Goal: Submit feedback/report problem

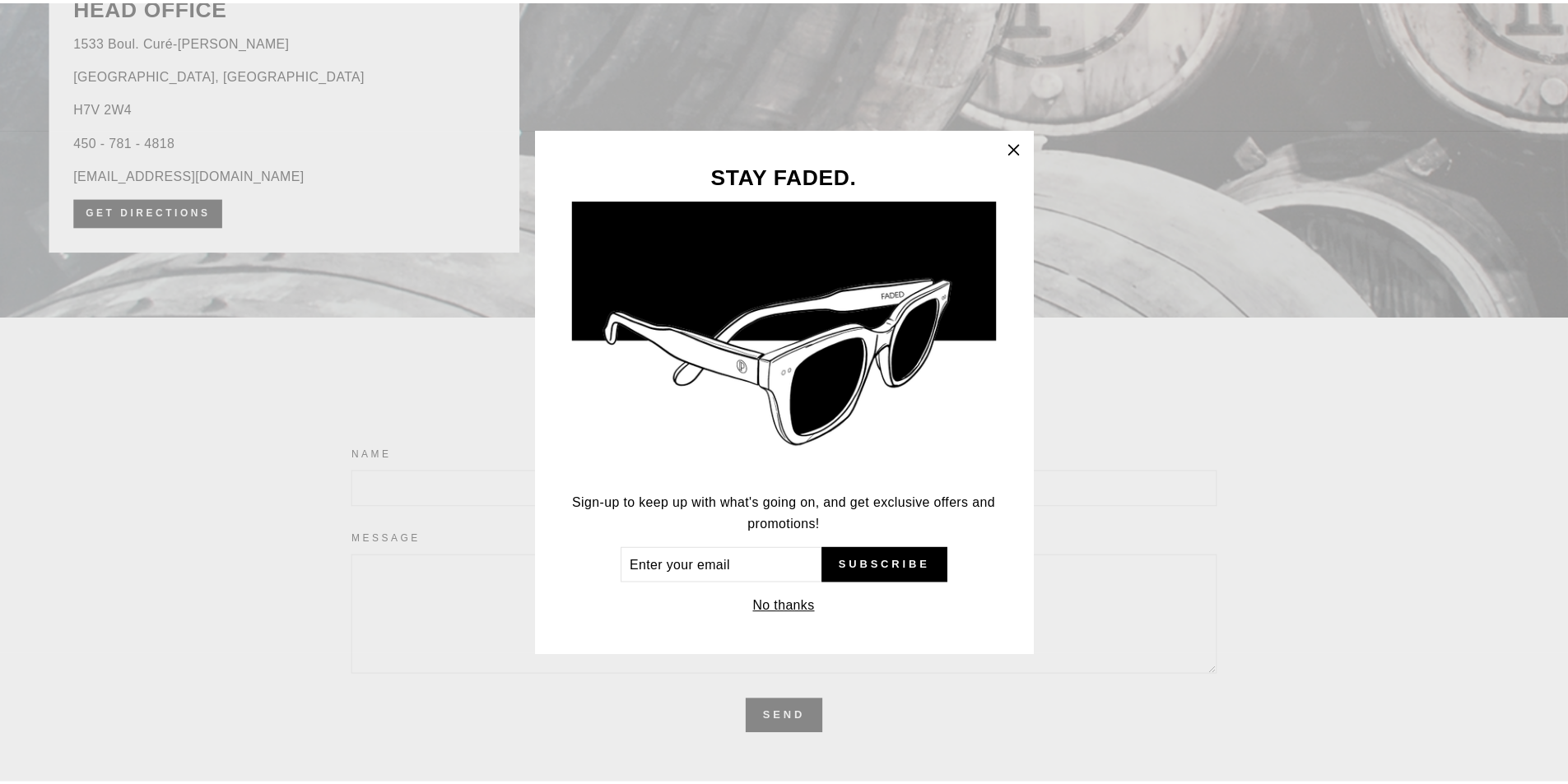
scroll to position [3550, 0]
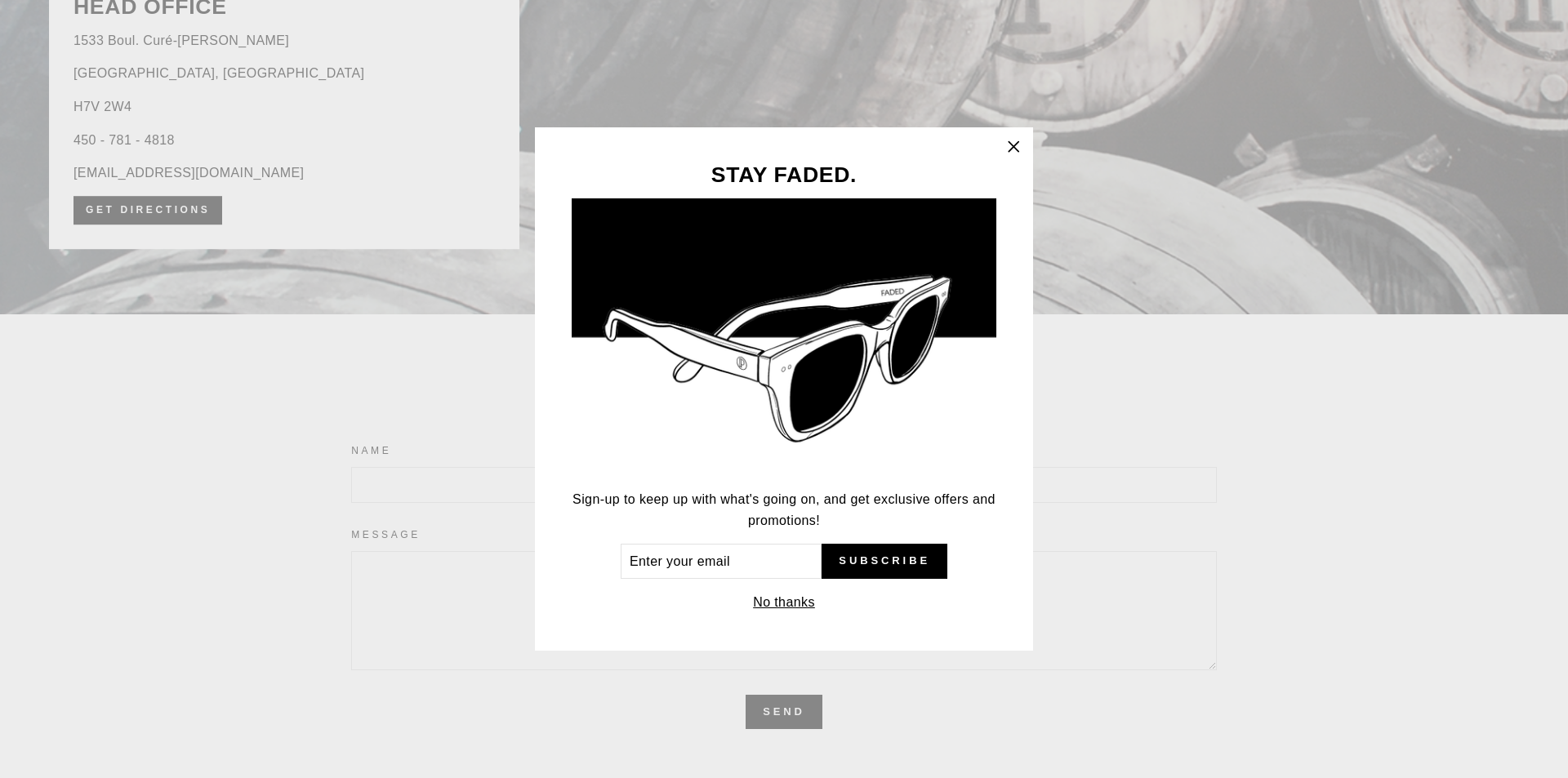
click at [0, 0] on div "STAY FADED. Sign-up to keep up with what's going on, and get exclusive offers a…" at bounding box center [784, 389] width 1568 height 778
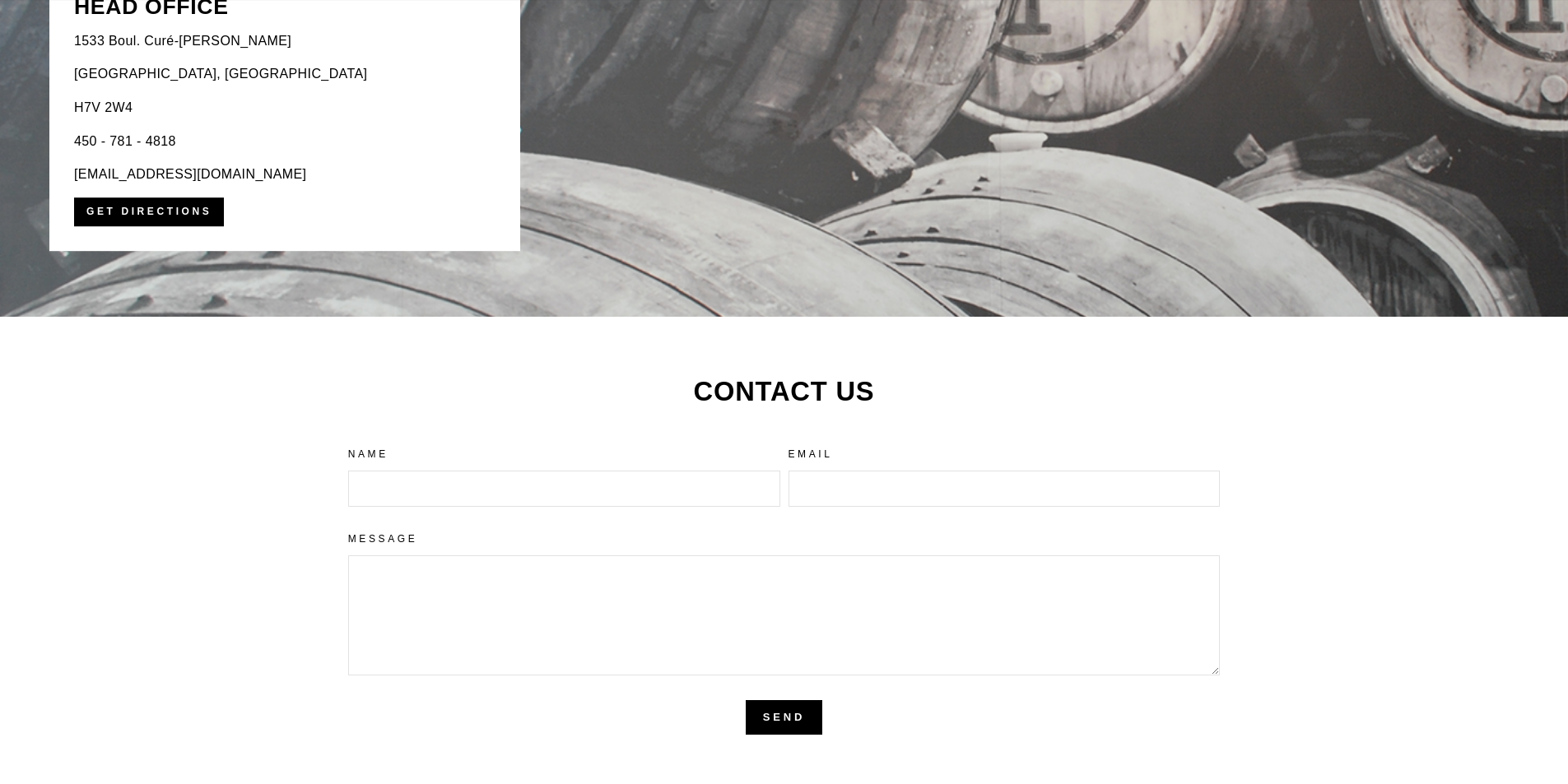
scroll to position [3906, 0]
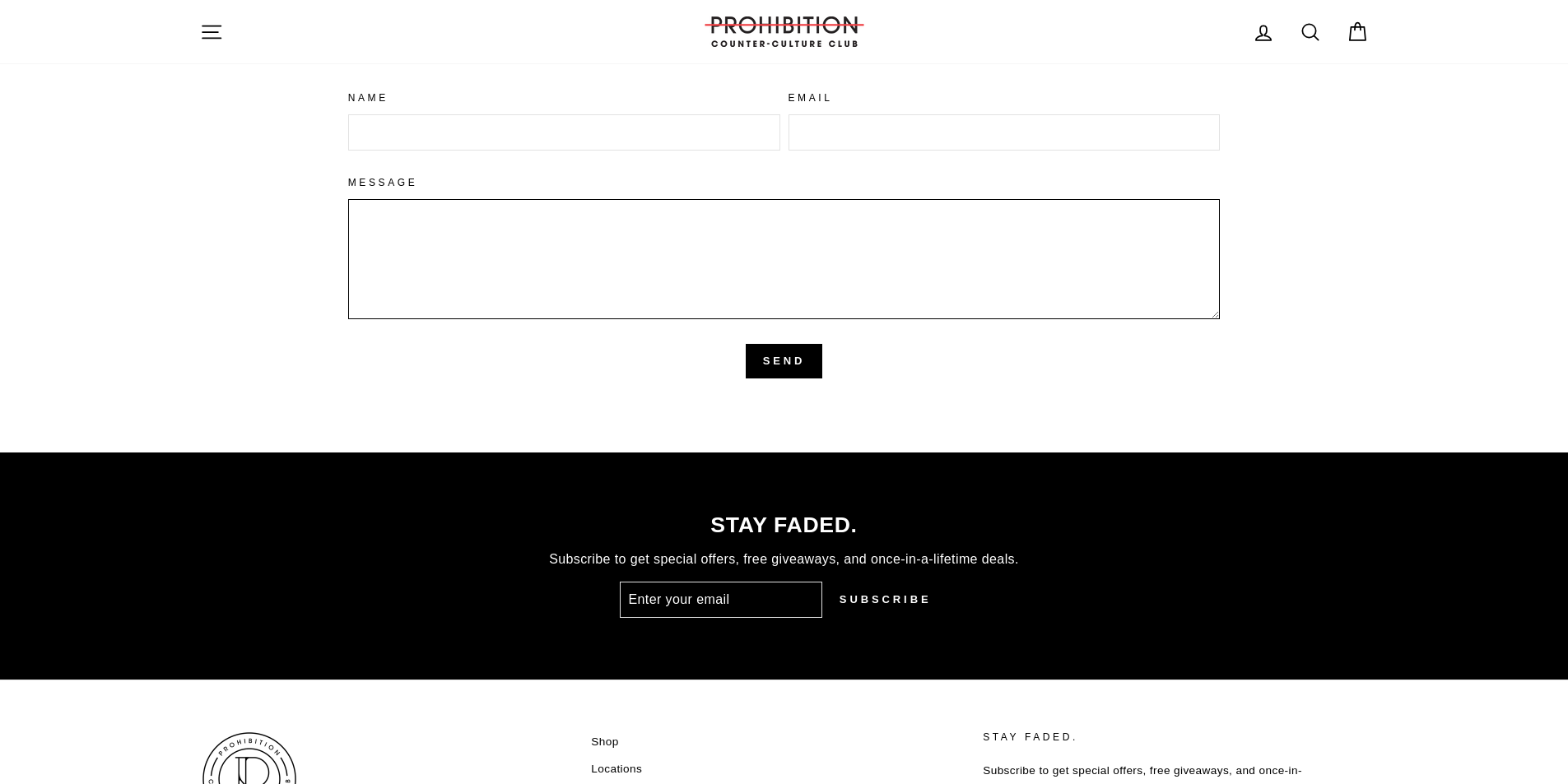
click at [483, 229] on textarea "Message" at bounding box center [784, 258] width 872 height 120
paste textarea "Wikipedia is considered to be the World’s most significant tool for reference m…"
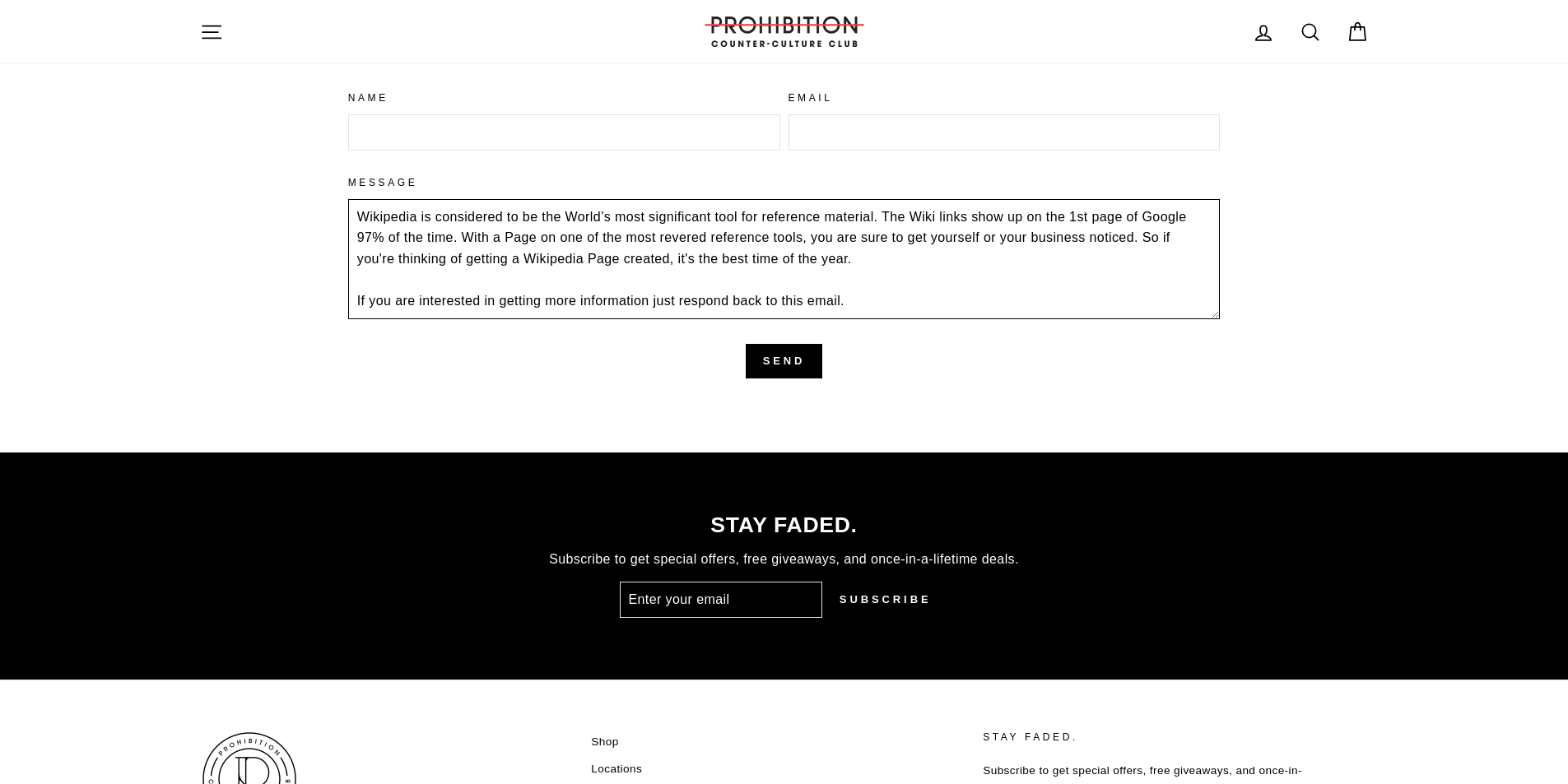
scroll to position [158, 0]
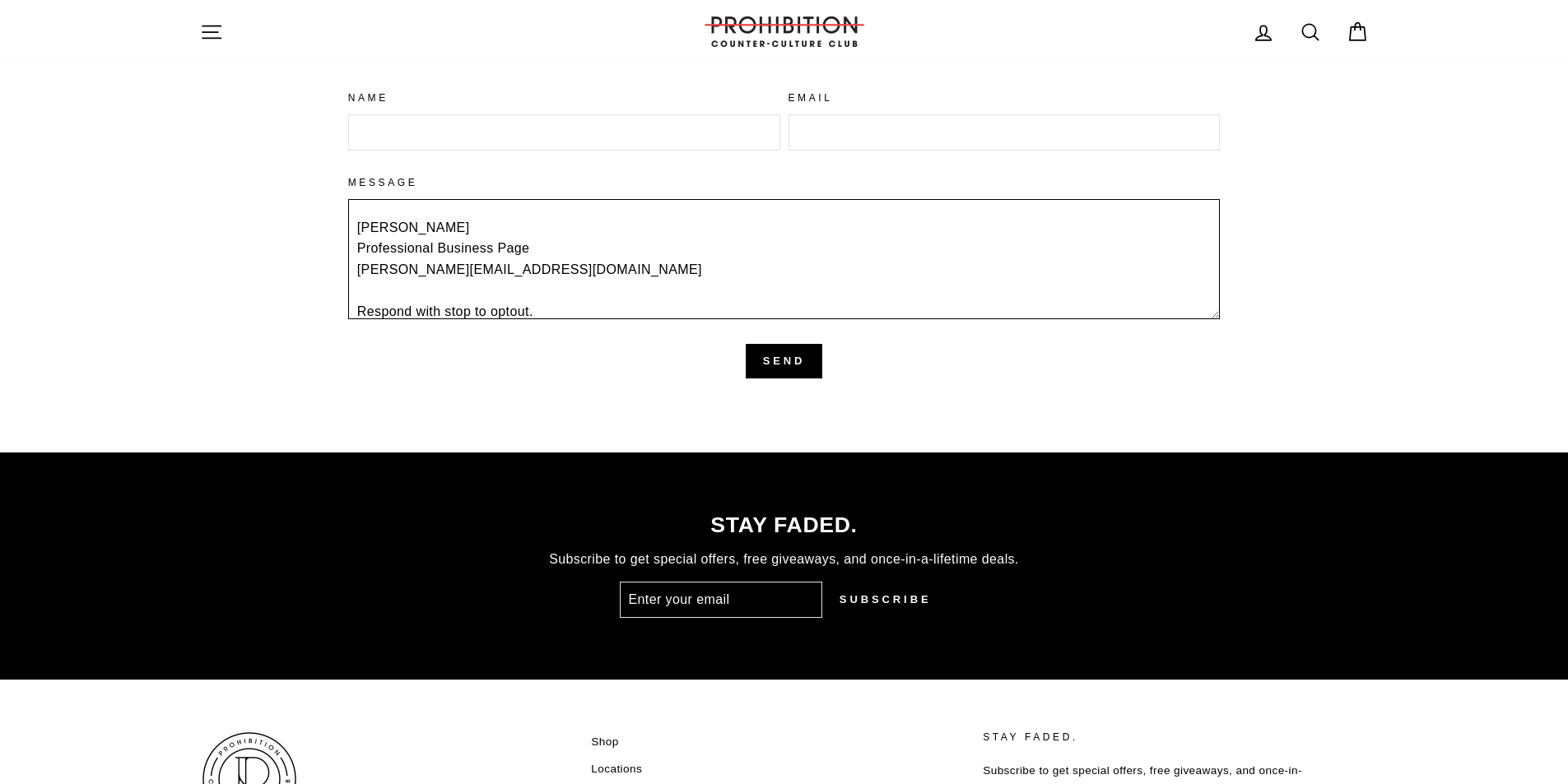
type textarea "Wikipedia is considered to be the World’s most significant tool for reference m…"
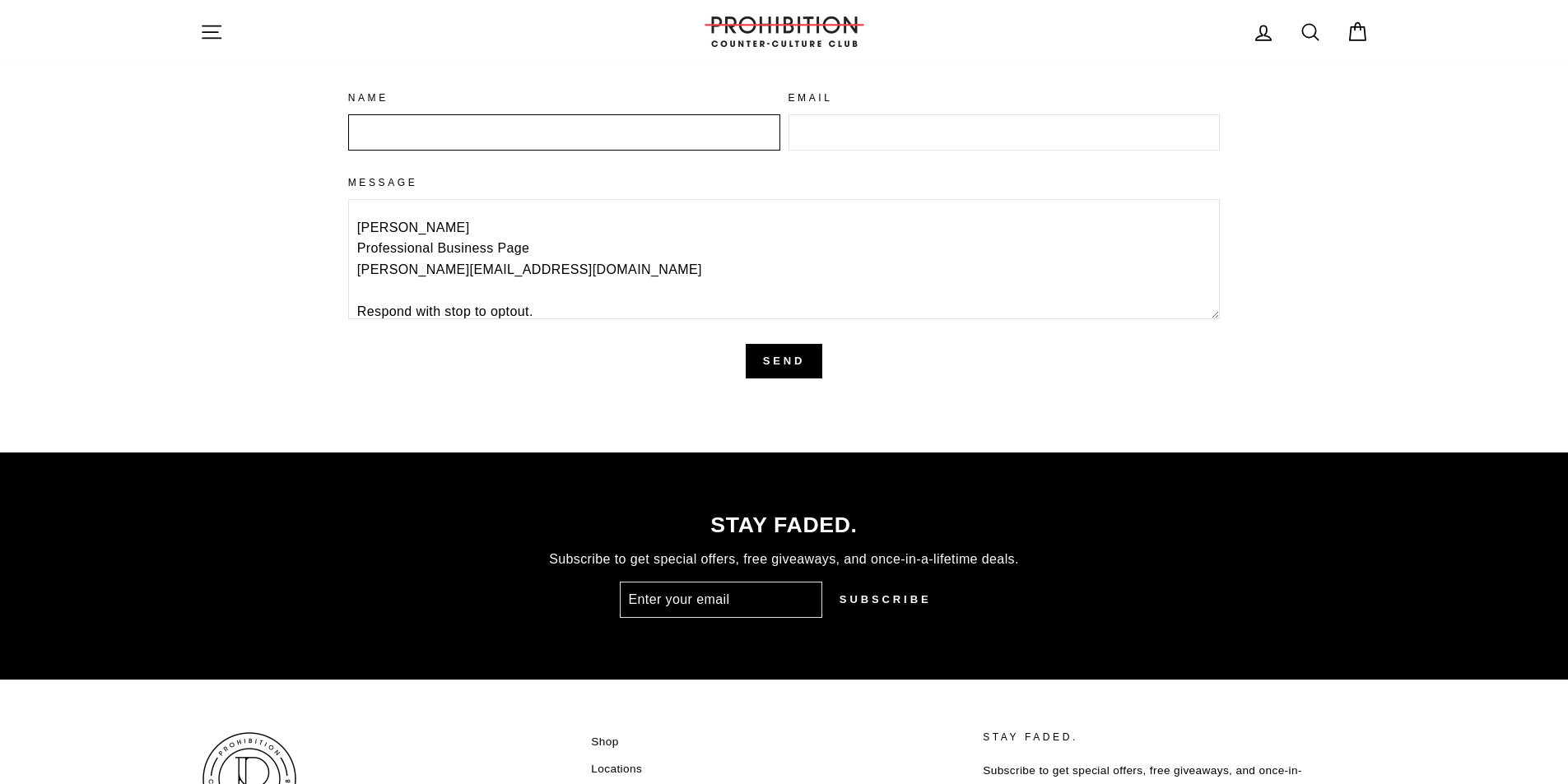
click at [478, 146] on input "Name" at bounding box center [564, 132] width 432 height 36
drag, startPoint x: 746, startPoint y: 118, endPoint x: 819, endPoint y: 156, distance: 82.3
click at [751, 126] on input "Name" at bounding box center [564, 132] width 432 height 36
drag, startPoint x: 843, startPoint y: 142, endPoint x: 854, endPoint y: 142, distance: 11.0
click at [845, 142] on input "Email" at bounding box center [1003, 132] width 432 height 36
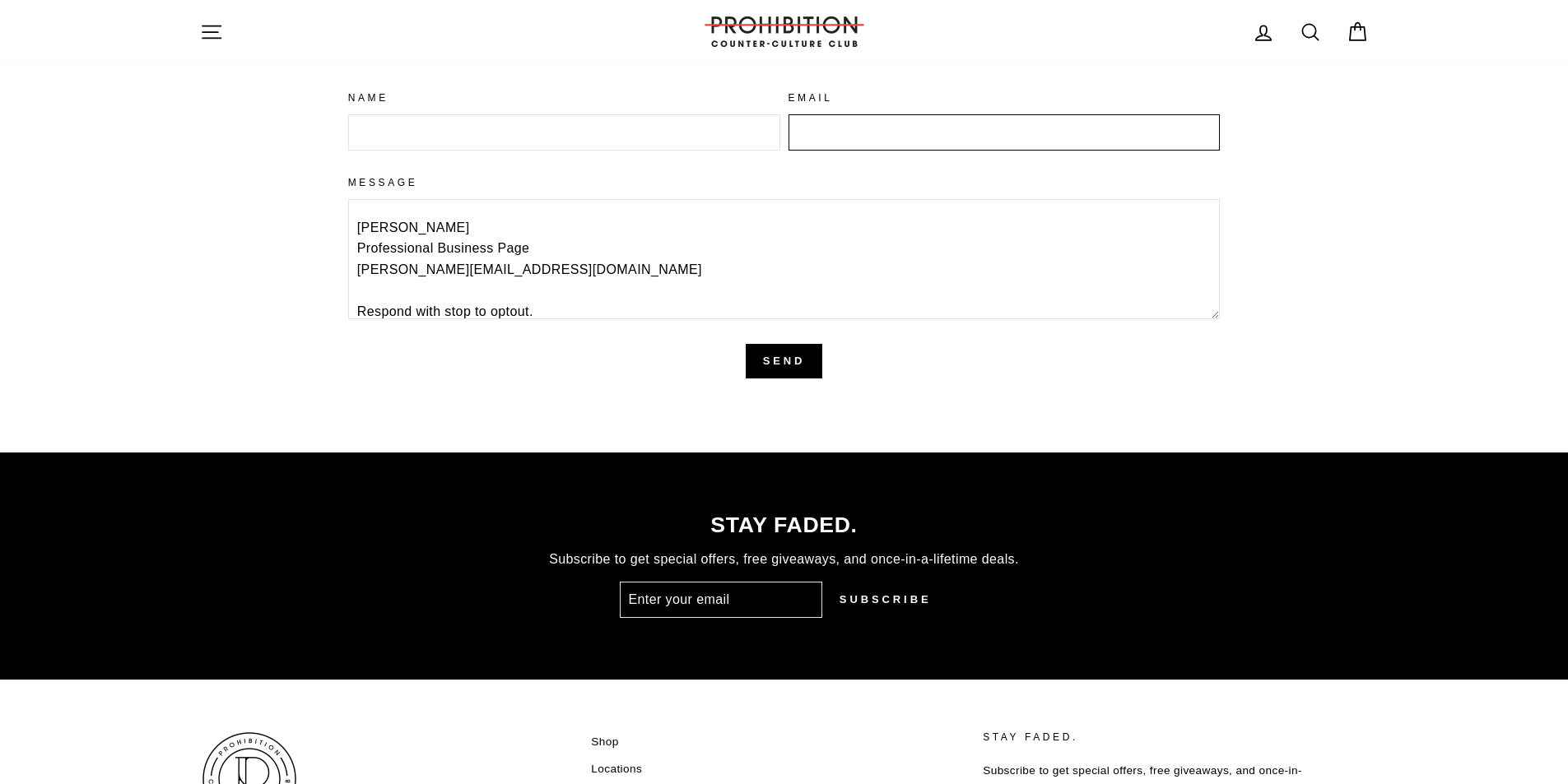
type input "[PERSON_NAME][EMAIL_ADDRESS][DOMAIN_NAME]"
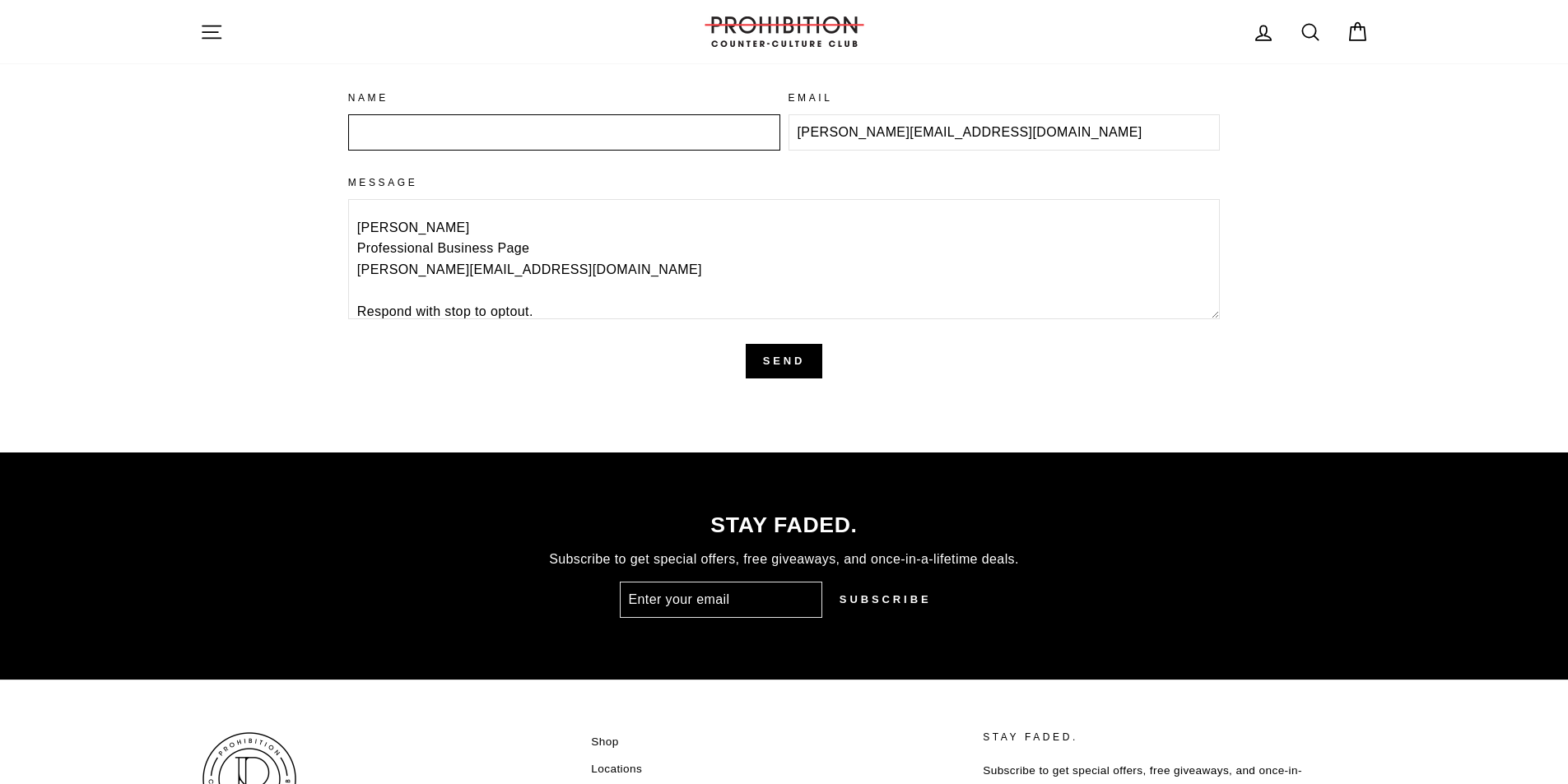
type input "[PERSON_NAME]"
click at [477, 123] on input "[PERSON_NAME]" at bounding box center [564, 132] width 432 height 36
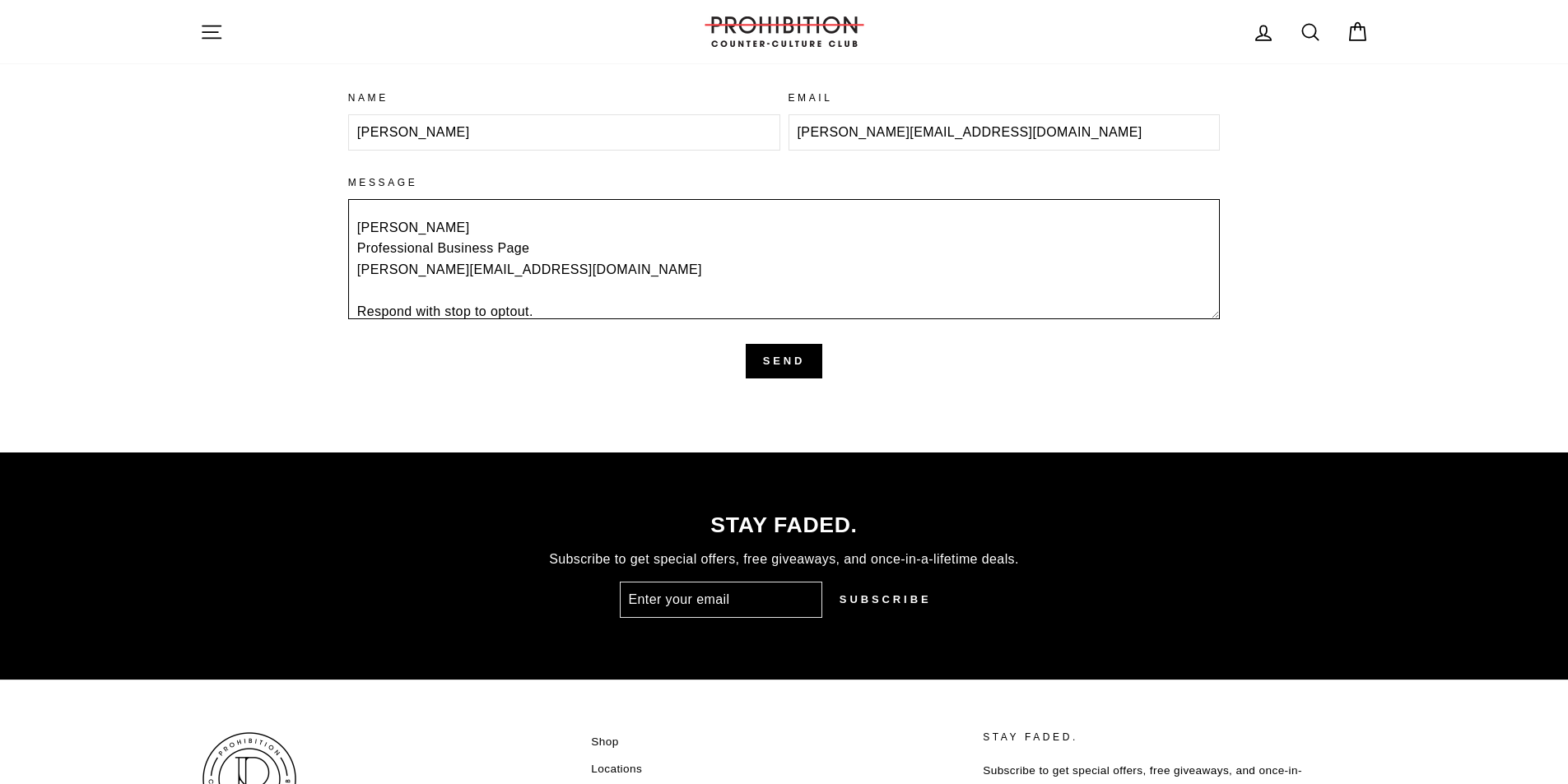
click at [698, 302] on textarea "Wikipedia is considered to be the World’s most significant tool for reference m…" at bounding box center [784, 258] width 872 height 120
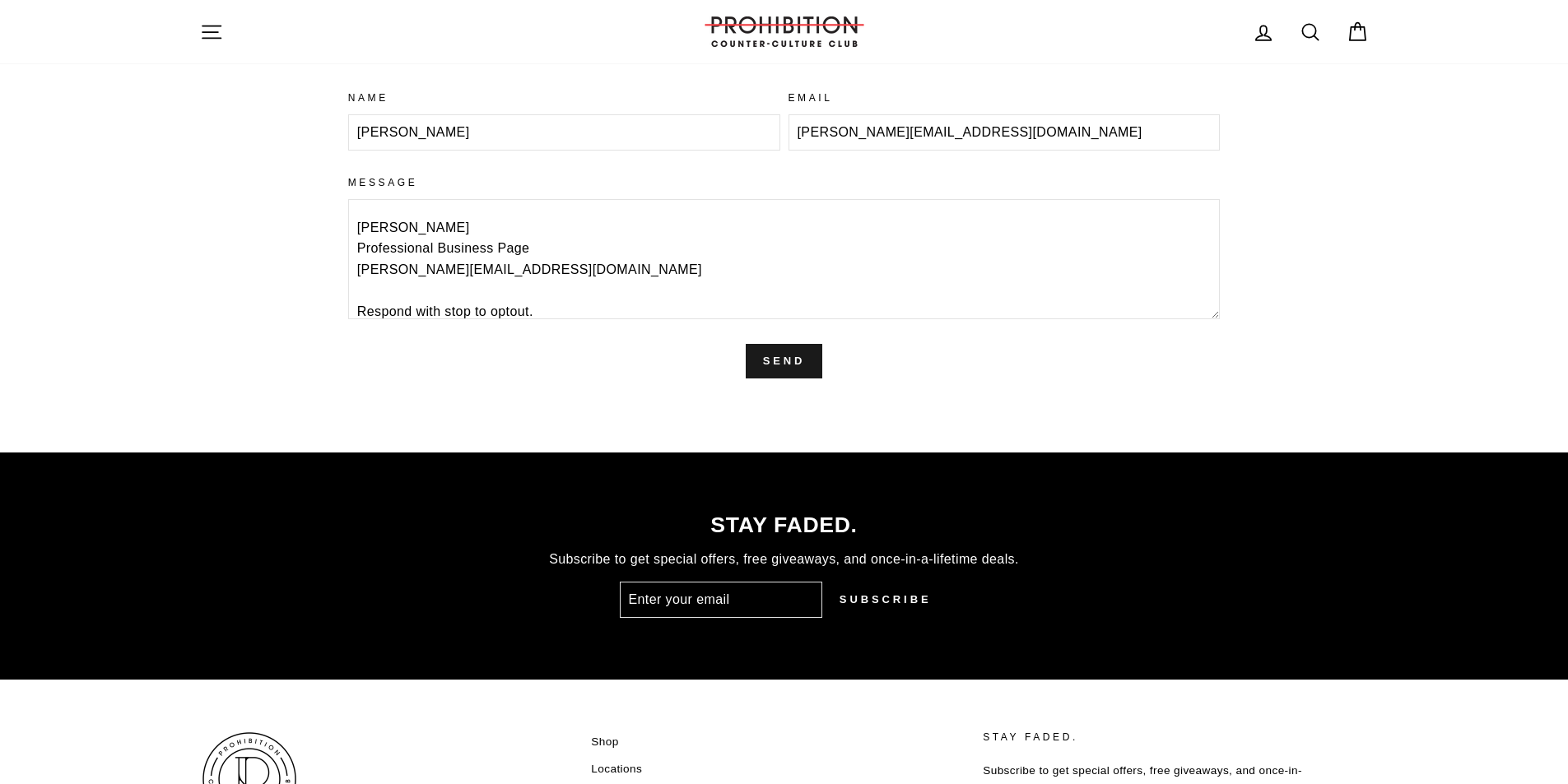
click at [802, 361] on button "Send" at bounding box center [784, 360] width 77 height 34
